Goal: Information Seeking & Learning: Learn about a topic

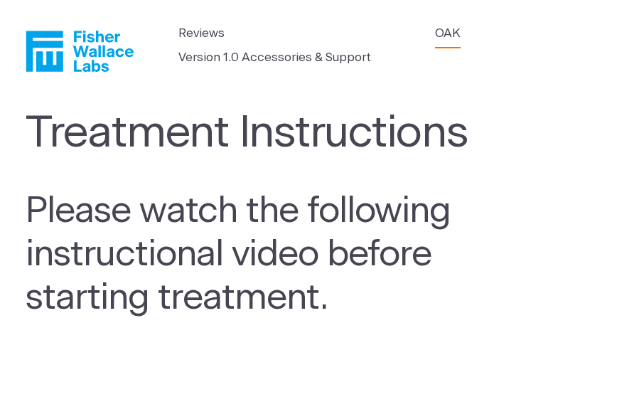
click at [446, 36] on link "OAK" at bounding box center [448, 33] width 26 height 18
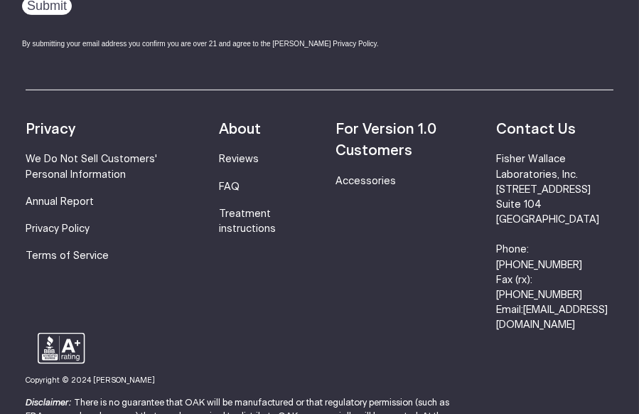
scroll to position [2275, 0]
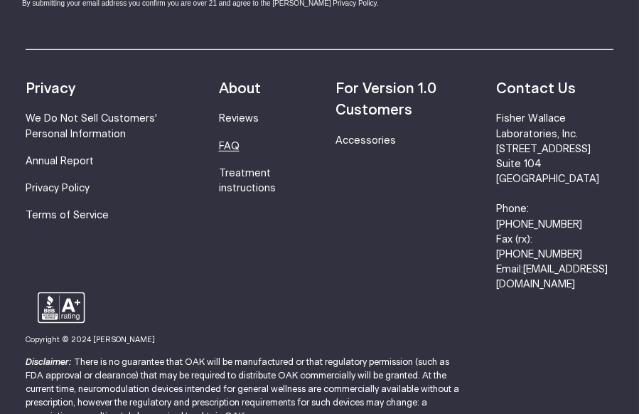
click at [237, 141] on link "FAQ" at bounding box center [229, 146] width 21 height 10
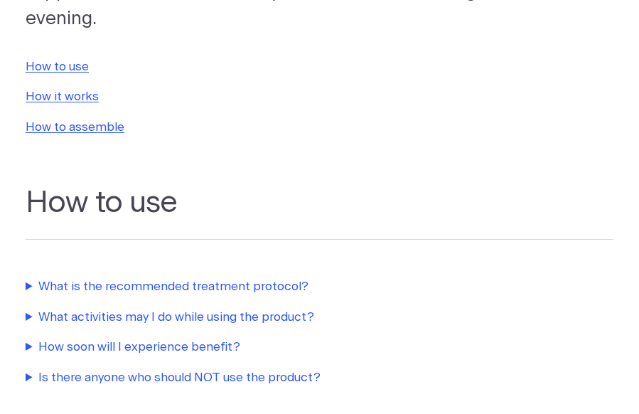
scroll to position [284, 0]
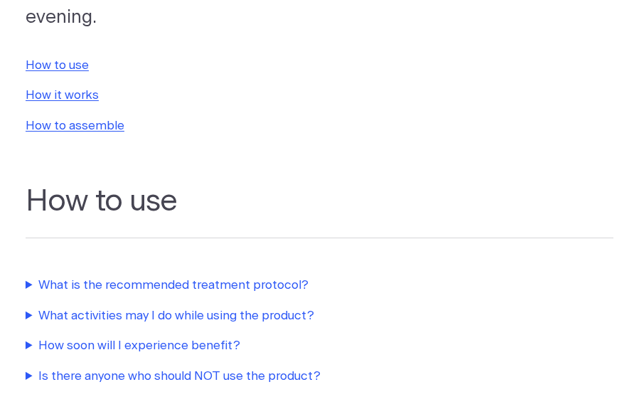
click at [223, 336] on summary "How soon will I experience benefit?" at bounding box center [299, 345] width 547 height 18
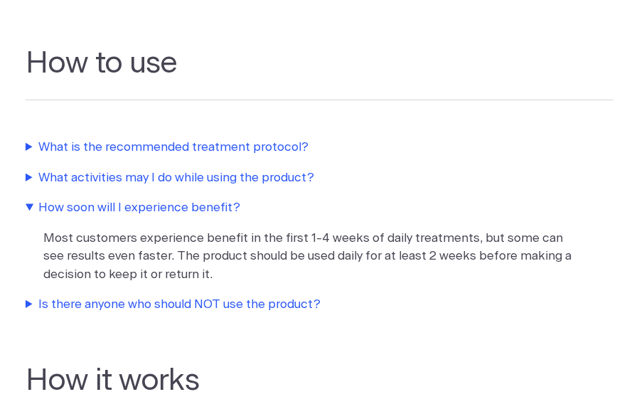
scroll to position [426, 0]
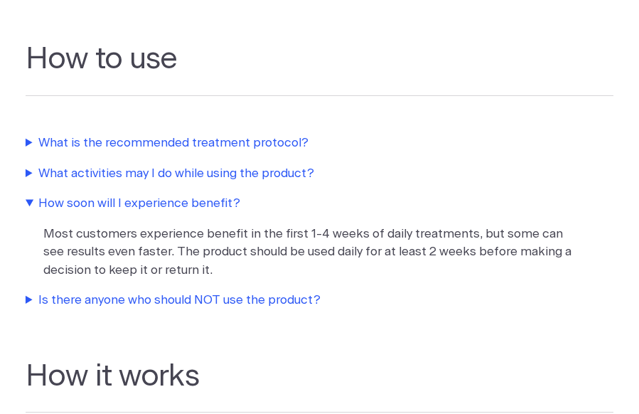
click at [262, 291] on summary "Is there anyone who should NOT use the product?" at bounding box center [299, 300] width 547 height 18
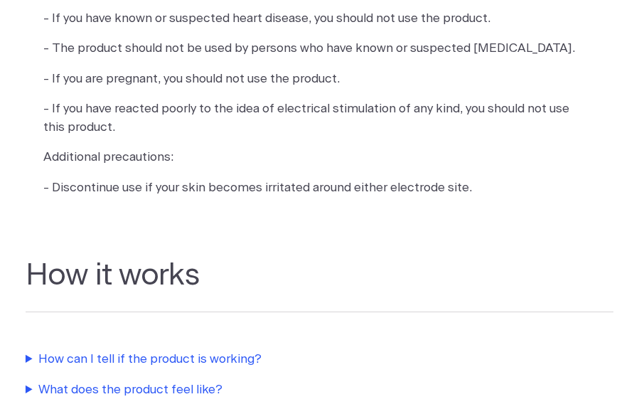
scroll to position [924, 0]
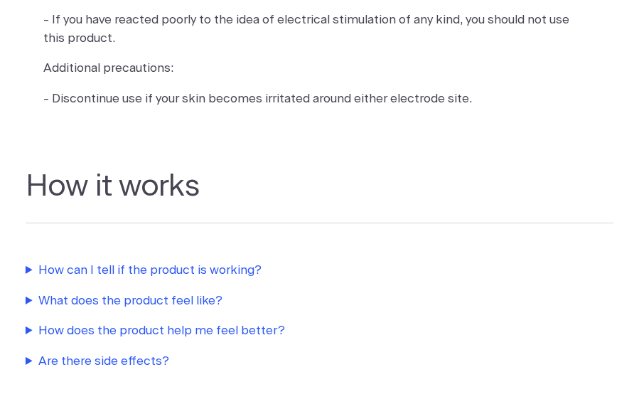
click at [183, 261] on summary "How can I tell if the product is working?" at bounding box center [299, 270] width 547 height 18
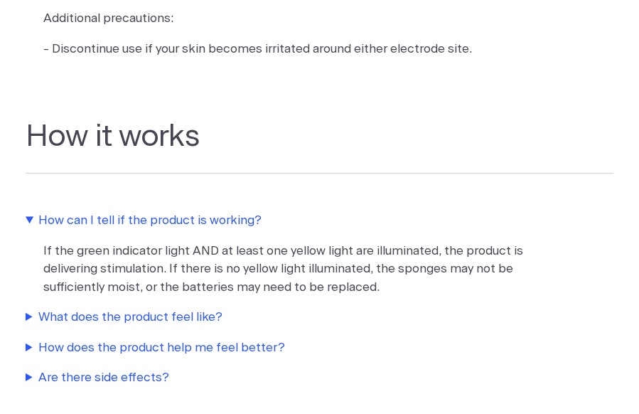
scroll to position [995, 0]
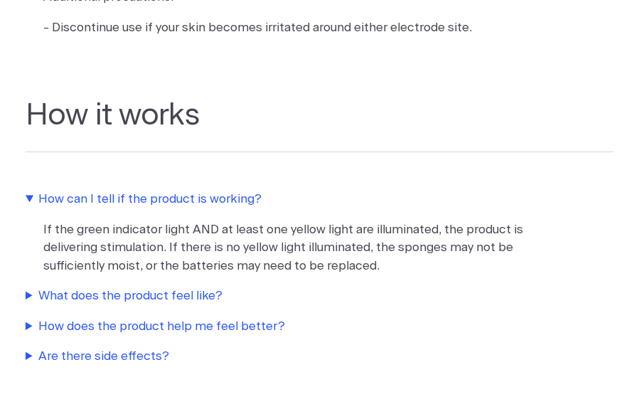
click at [248, 317] on summary "How does the product help me feel better?" at bounding box center [299, 326] width 547 height 18
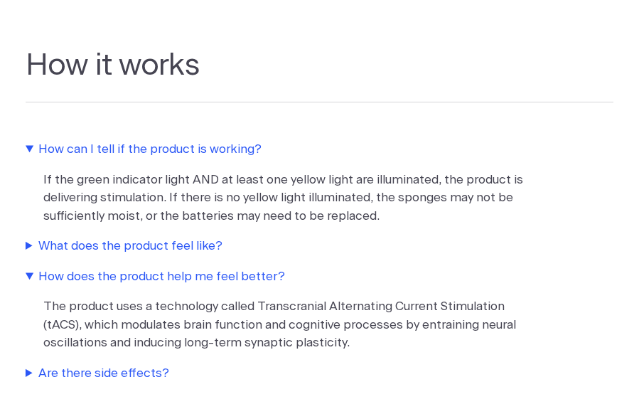
scroll to position [1137, 0]
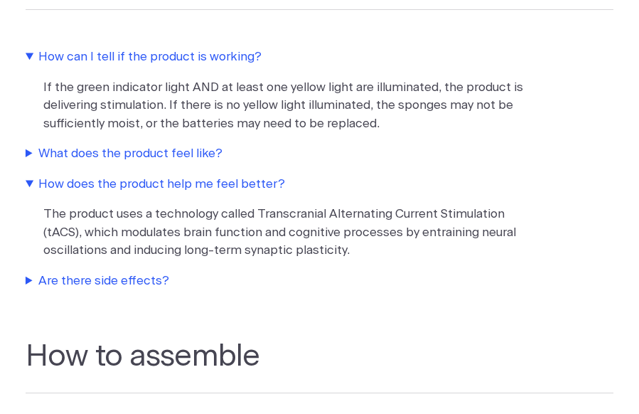
click at [127, 272] on summary "Are there side effects?" at bounding box center [299, 281] width 547 height 18
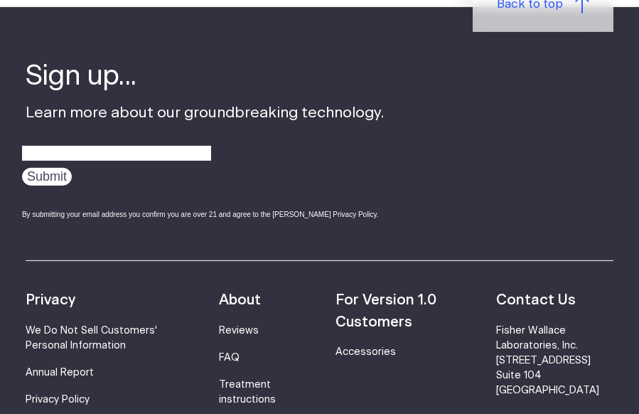
scroll to position [2346, 0]
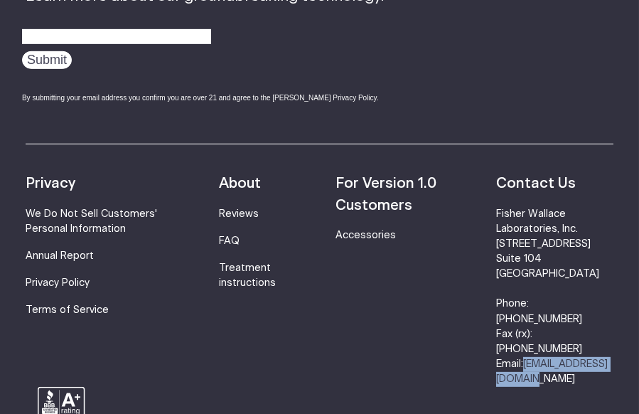
drag, startPoint x: 627, startPoint y: 325, endPoint x: 496, endPoint y: 325, distance: 130.8
click at [496, 325] on footer "Sign up... Learn more about our groundbreaking technology. Submit By submitting…" at bounding box center [319, 234] width 639 height 687
copy link "[EMAIL_ADDRESS][DOMAIN_NAME]"
